Goal: Check status: Check status

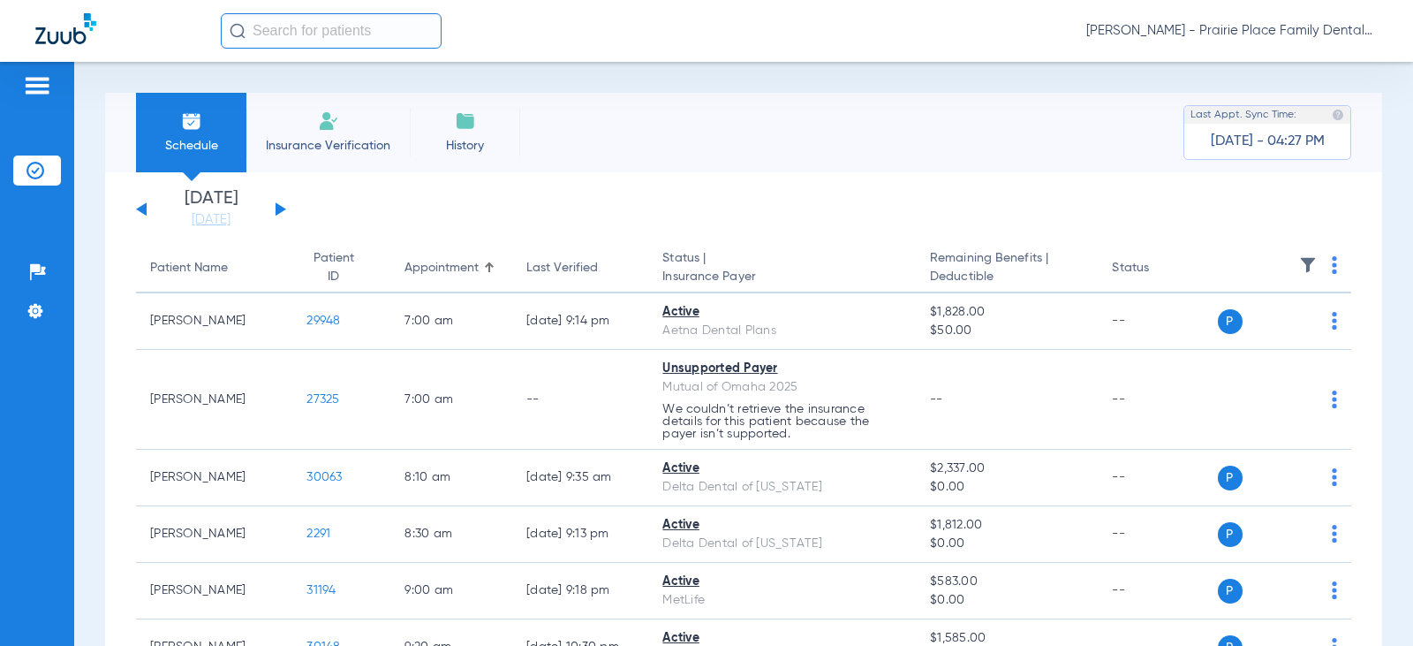
click at [285, 219] on div "[DATE] [DATE] [DATE] [DATE] [DATE] [DATE] [DATE] [DATE] [DATE] [DATE] [DATE] [D…" at bounding box center [211, 209] width 150 height 39
click at [277, 205] on button at bounding box center [281, 208] width 11 height 13
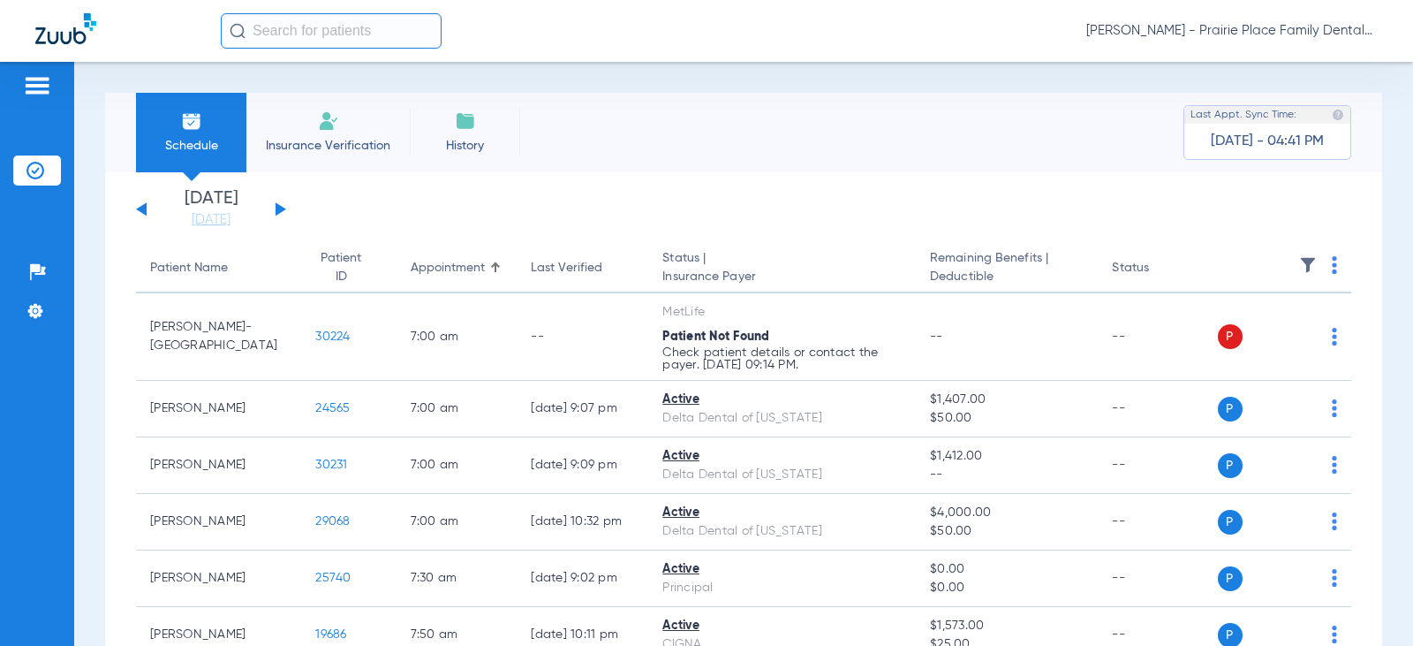
click at [283, 205] on div "[DATE] [DATE] [DATE] [DATE] [DATE] [DATE] [DATE] [DATE] [DATE] [DATE] [DATE] [D…" at bounding box center [211, 209] width 150 height 39
click at [278, 206] on button at bounding box center [281, 208] width 11 height 13
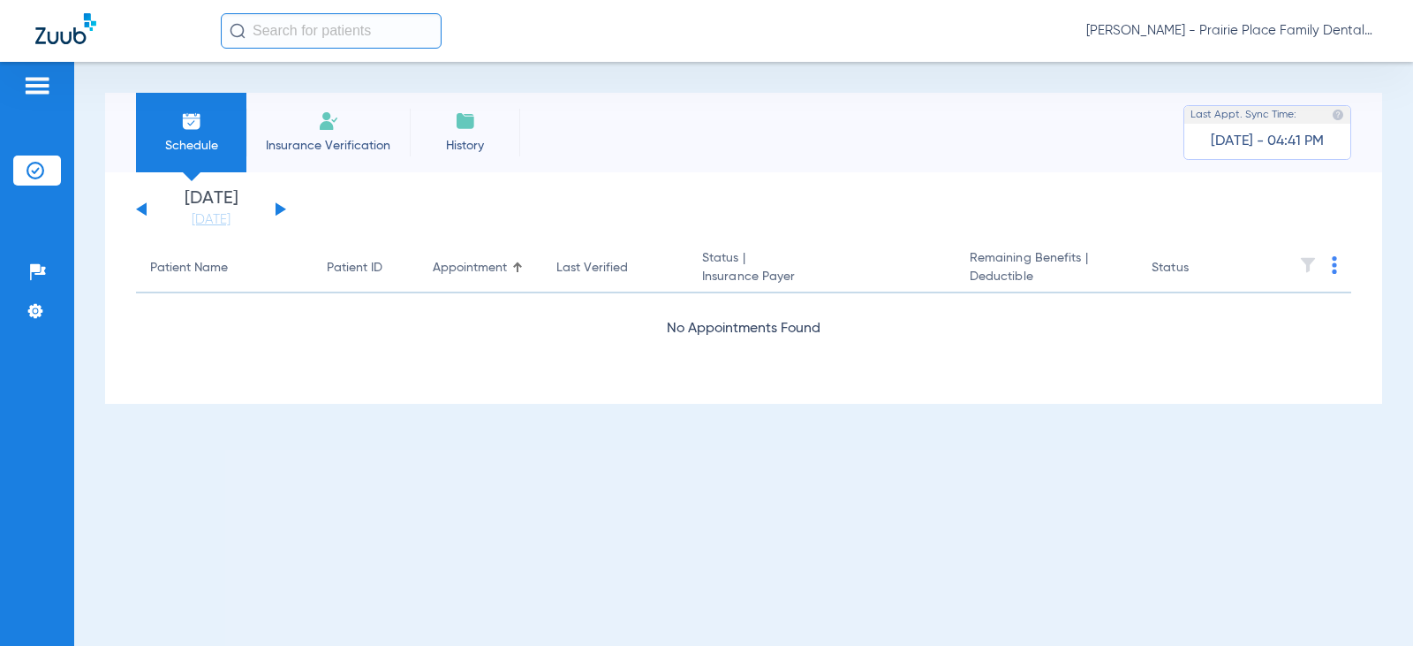
click at [283, 208] on button at bounding box center [281, 208] width 11 height 13
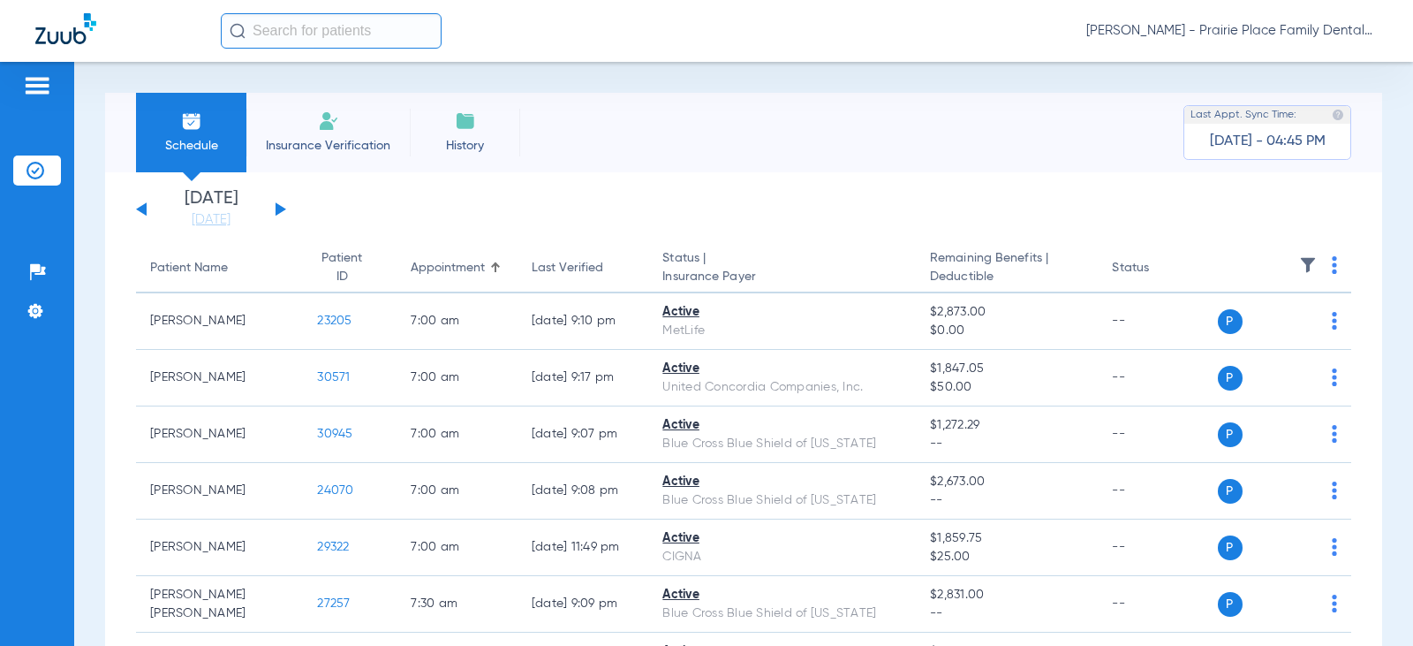
click at [281, 215] on div "[DATE] [DATE] [DATE] [DATE] [DATE] [DATE] [DATE] [DATE] [DATE] [DATE] [DATE] [D…" at bounding box center [211, 209] width 150 height 39
click at [278, 209] on button at bounding box center [281, 208] width 11 height 13
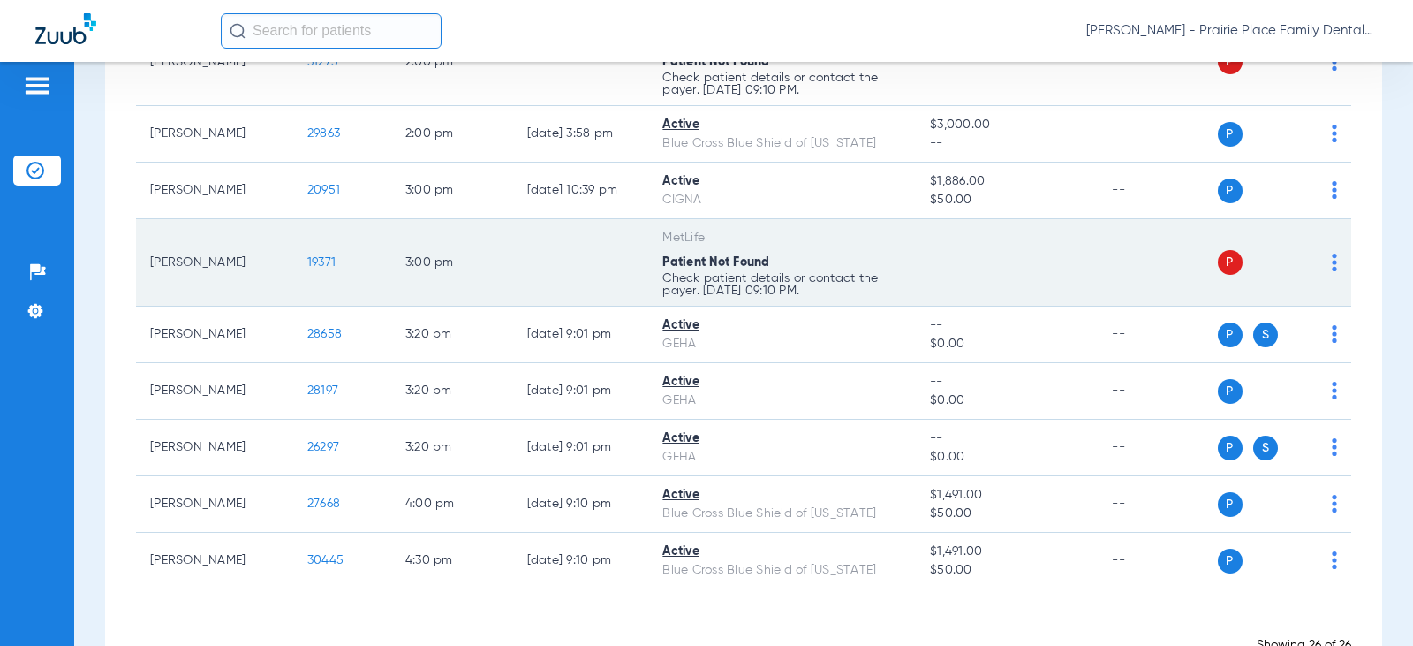
scroll to position [1223, 0]
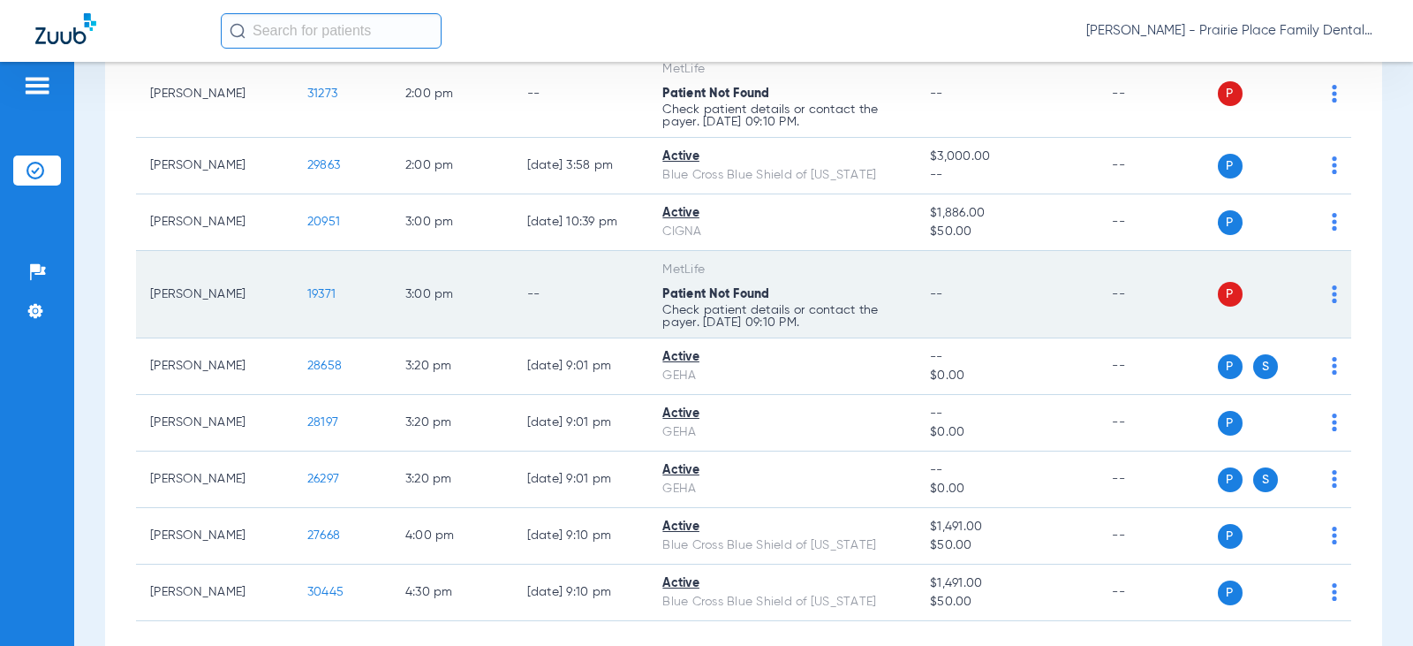
click at [821, 300] on div "Patient Not Found" at bounding box center [782, 294] width 239 height 19
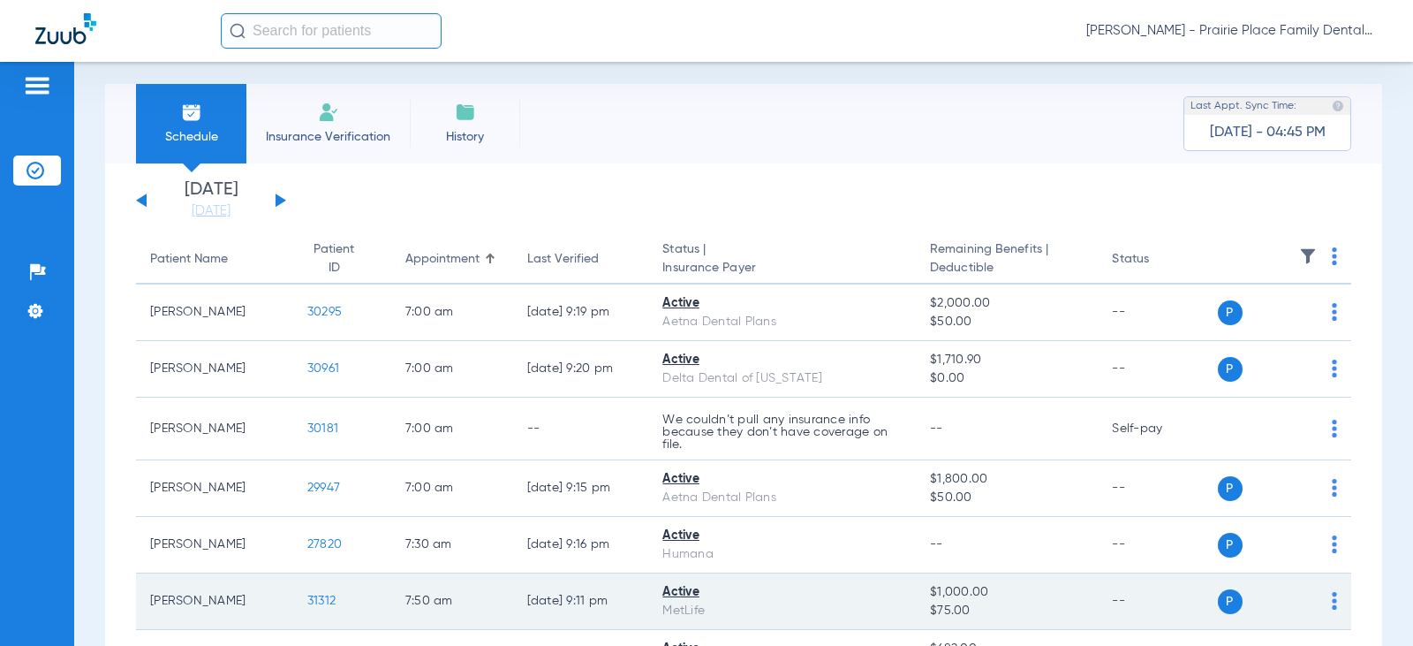
scroll to position [0, 0]
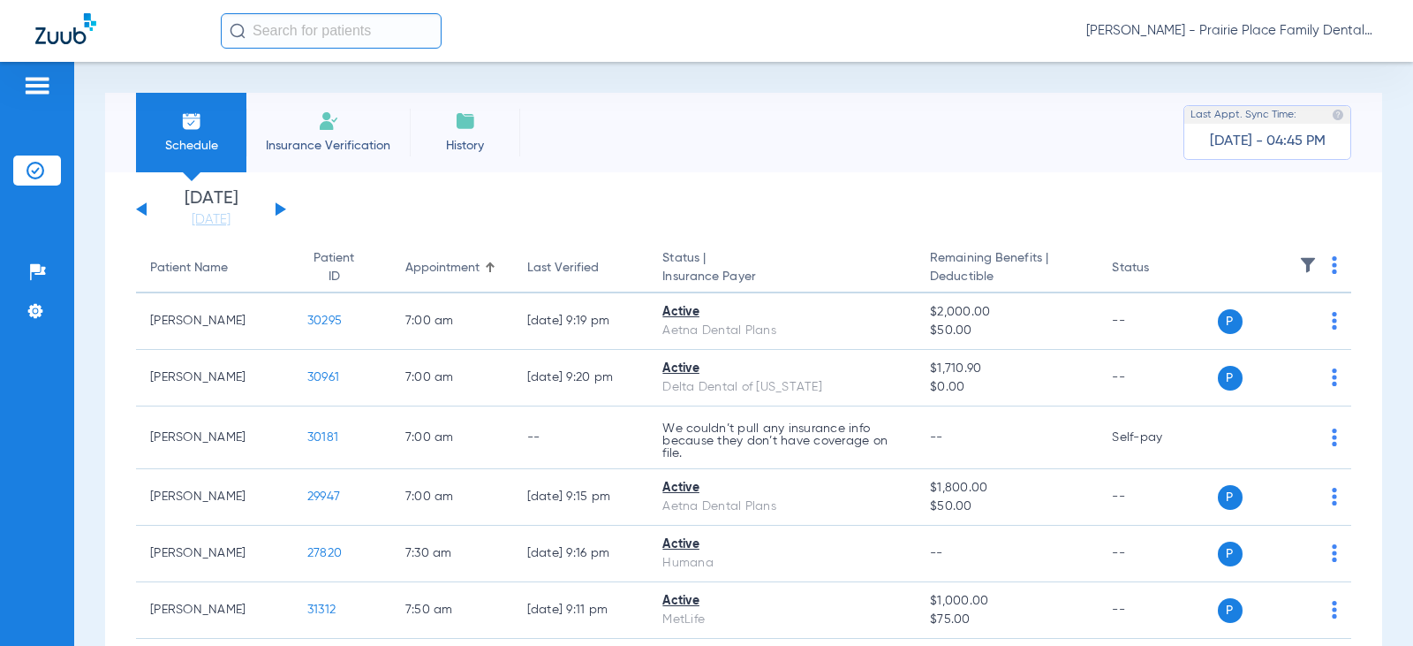
click at [289, 215] on app-single-date-navigator "[DATE] [DATE] [DATE] [DATE] [DATE] [DATE] [DATE] [DATE] [DATE] [DATE] [DATE] [D…" at bounding box center [744, 209] width 1216 height 39
click at [281, 210] on button at bounding box center [281, 208] width 11 height 13
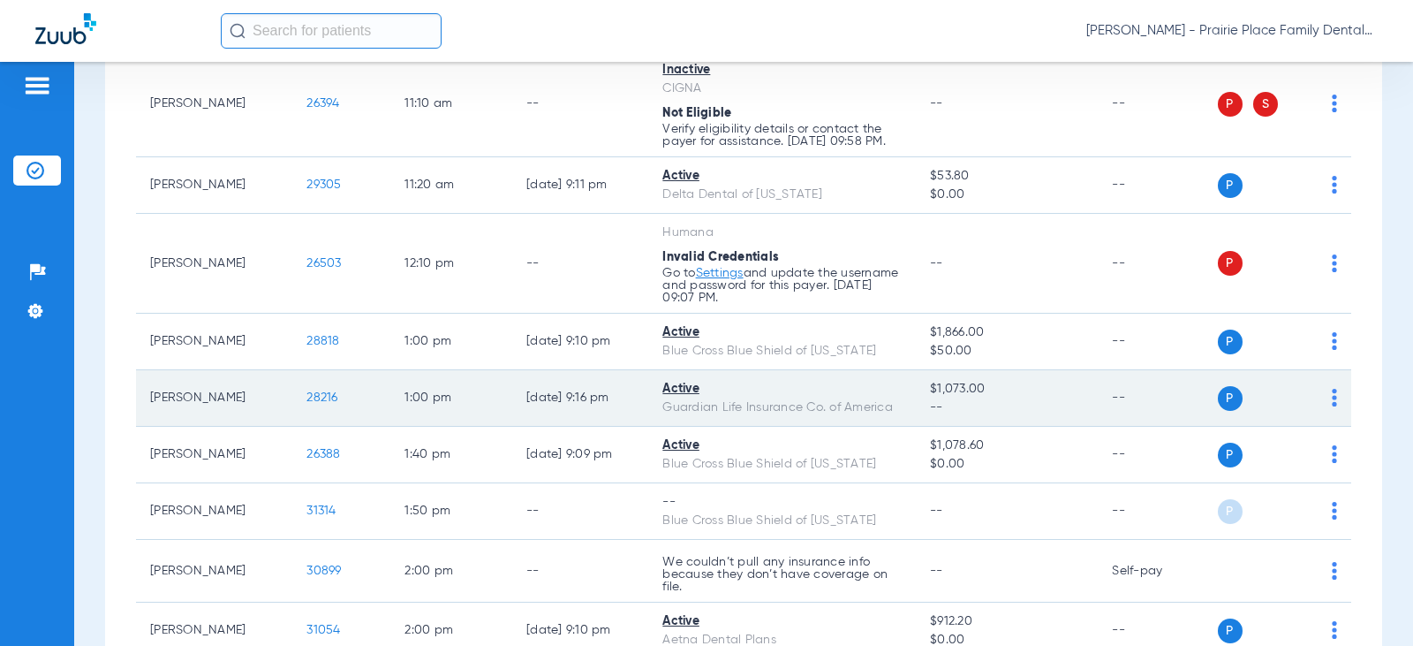
scroll to position [1502, 0]
